Goal: Task Accomplishment & Management: Manage account settings

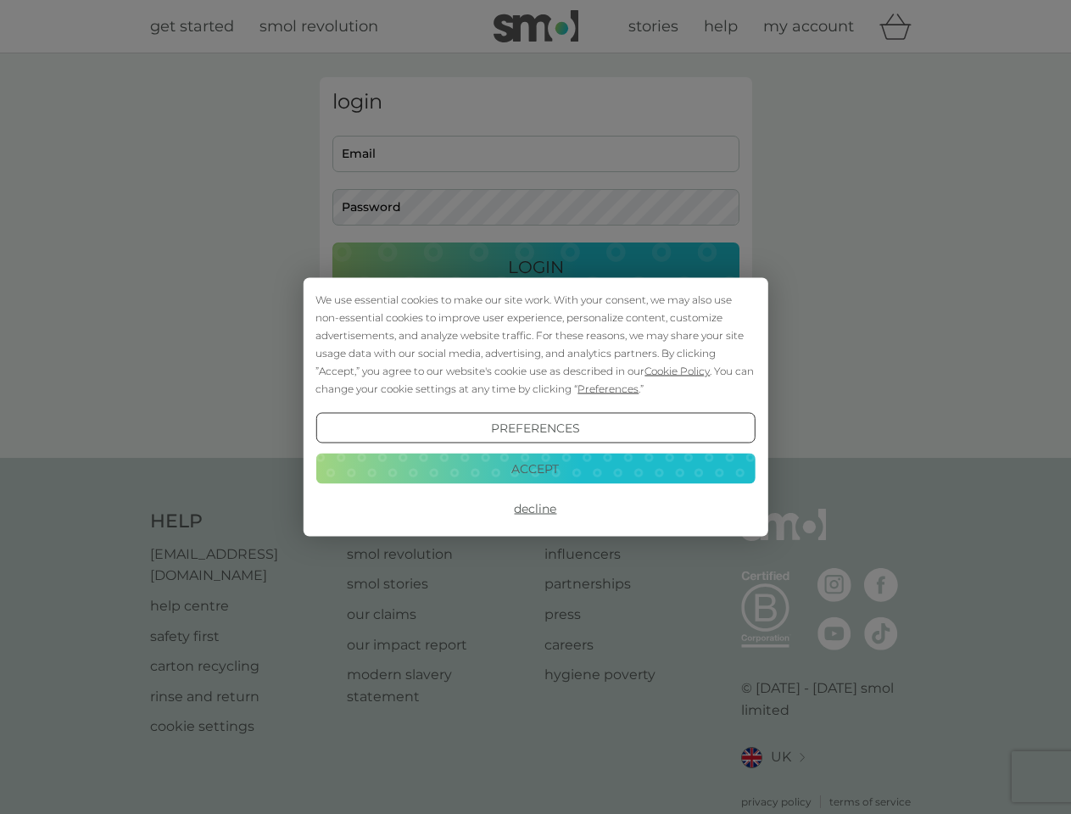
click at [678, 371] on span "Cookie Policy" at bounding box center [677, 371] width 65 height 13
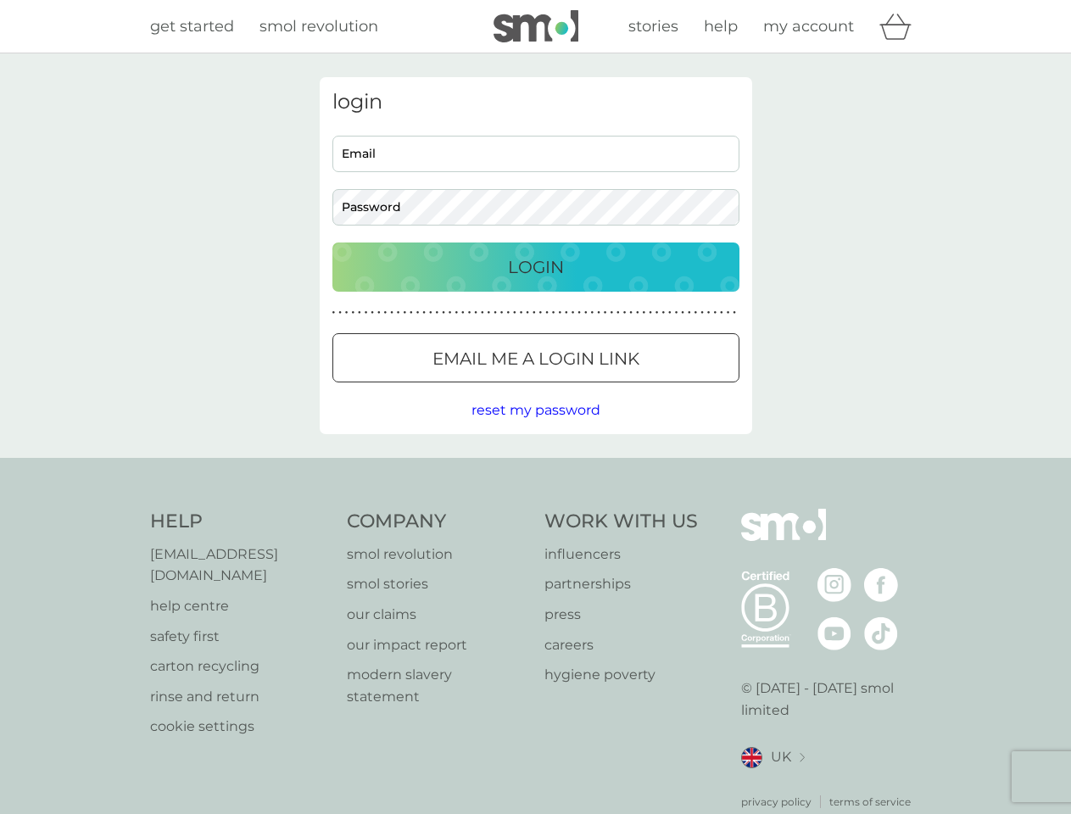
click at [606, 388] on div "login Email Password Login ● ● ● ● ● ● ● ● ● ● ● ● ● ● ● ● ● ● ● ● ● ● ● ● ● ● …" at bounding box center [536, 255] width 433 height 357
click at [535, 428] on div "login Email Password Login ● ● ● ● ● ● ● ● ● ● ● ● ● ● ● ● ● ● ● ● ● ● ● ● ● ● …" at bounding box center [536, 255] width 433 height 357
click at [535, 509] on div "Help [EMAIL_ADDRESS][DOMAIN_NAME] help centre safety first carton recycling rin…" at bounding box center [536, 659] width 772 height 301
click at [535, 468] on div "Help [EMAIL_ADDRESS][DOMAIN_NAME] help centre safety first carton recycling rin…" at bounding box center [535, 659] width 1071 height 403
